Goal: Find specific page/section: Find specific page/section

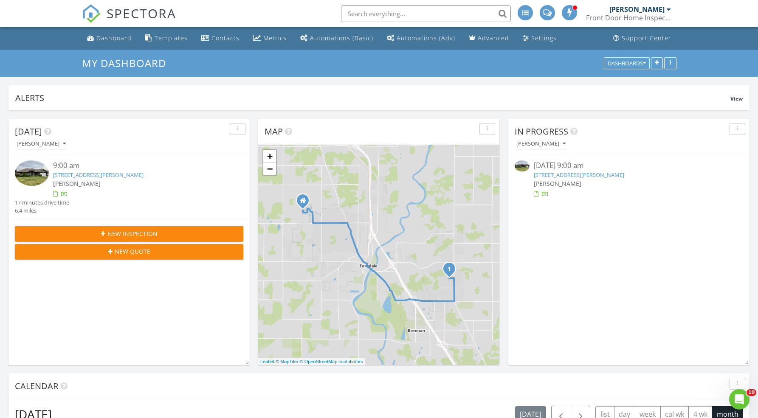
click at [568, 177] on link "1160 Lingbloom Rd, Bellingham, WA 98226" at bounding box center [579, 175] width 90 height 8
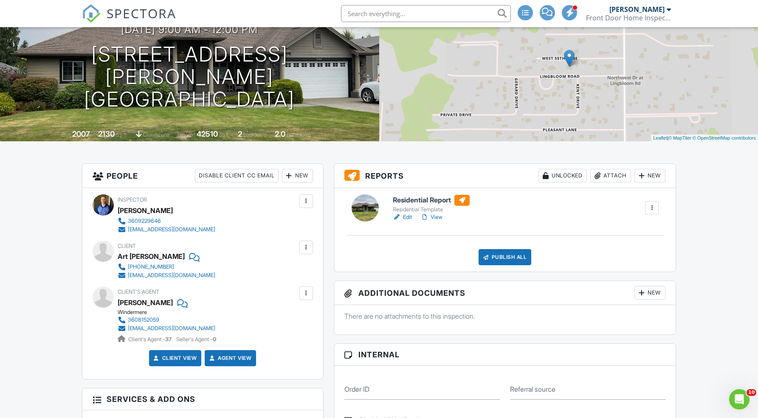
click at [440, 220] on link "View" at bounding box center [431, 217] width 22 height 8
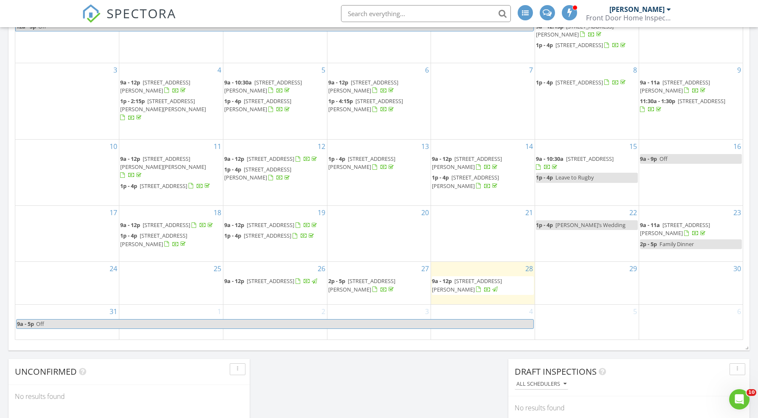
scroll to position [442, 0]
